Goal: Navigation & Orientation: Find specific page/section

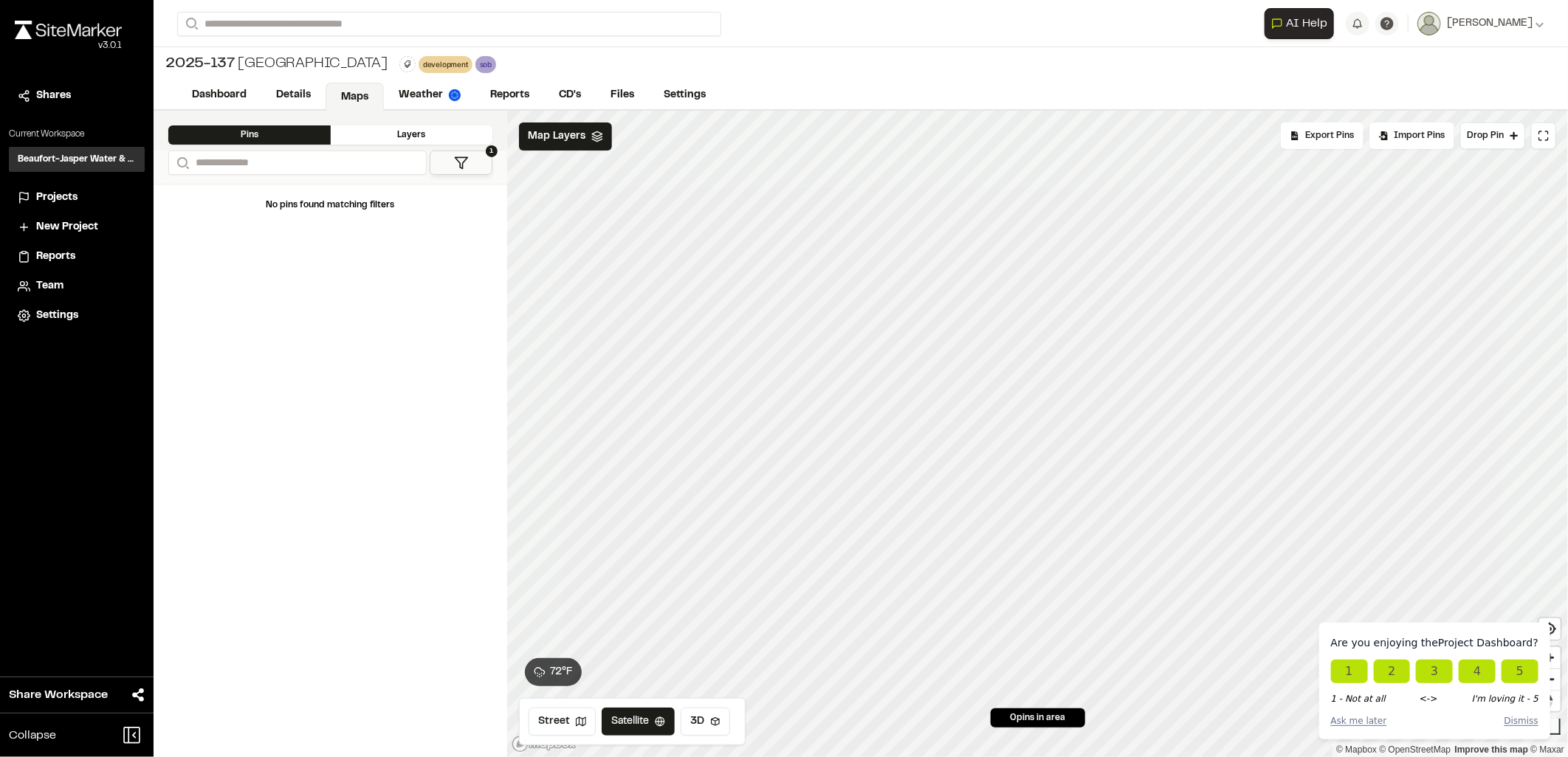
click at [60, 38] on img at bounding box center [68, 30] width 107 height 19
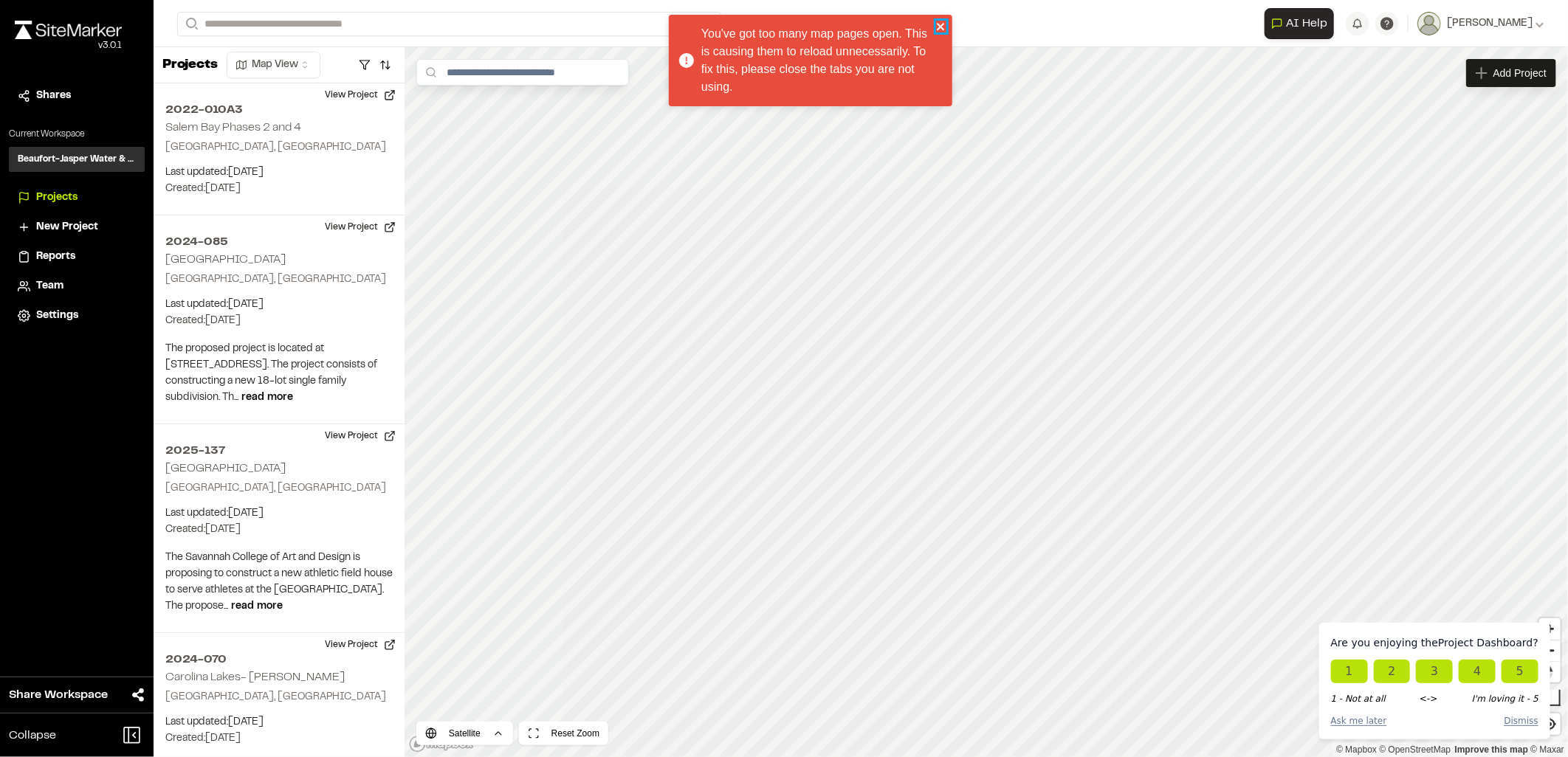
click at [944, 26] on icon "close" at bounding box center [941, 27] width 10 height 12
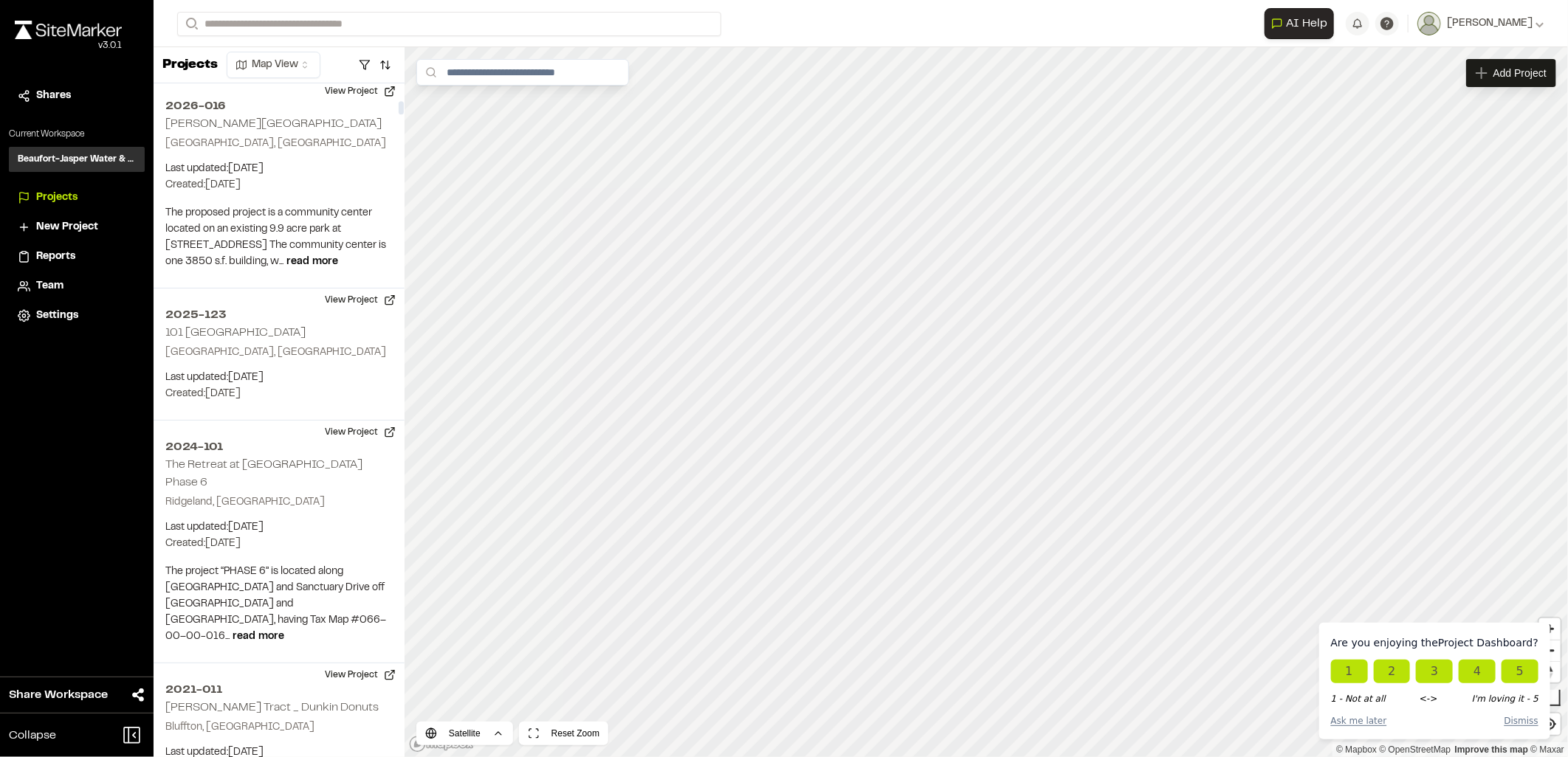
scroll to position [984, 0]
